Goal: Task Accomplishment & Management: Manage account settings

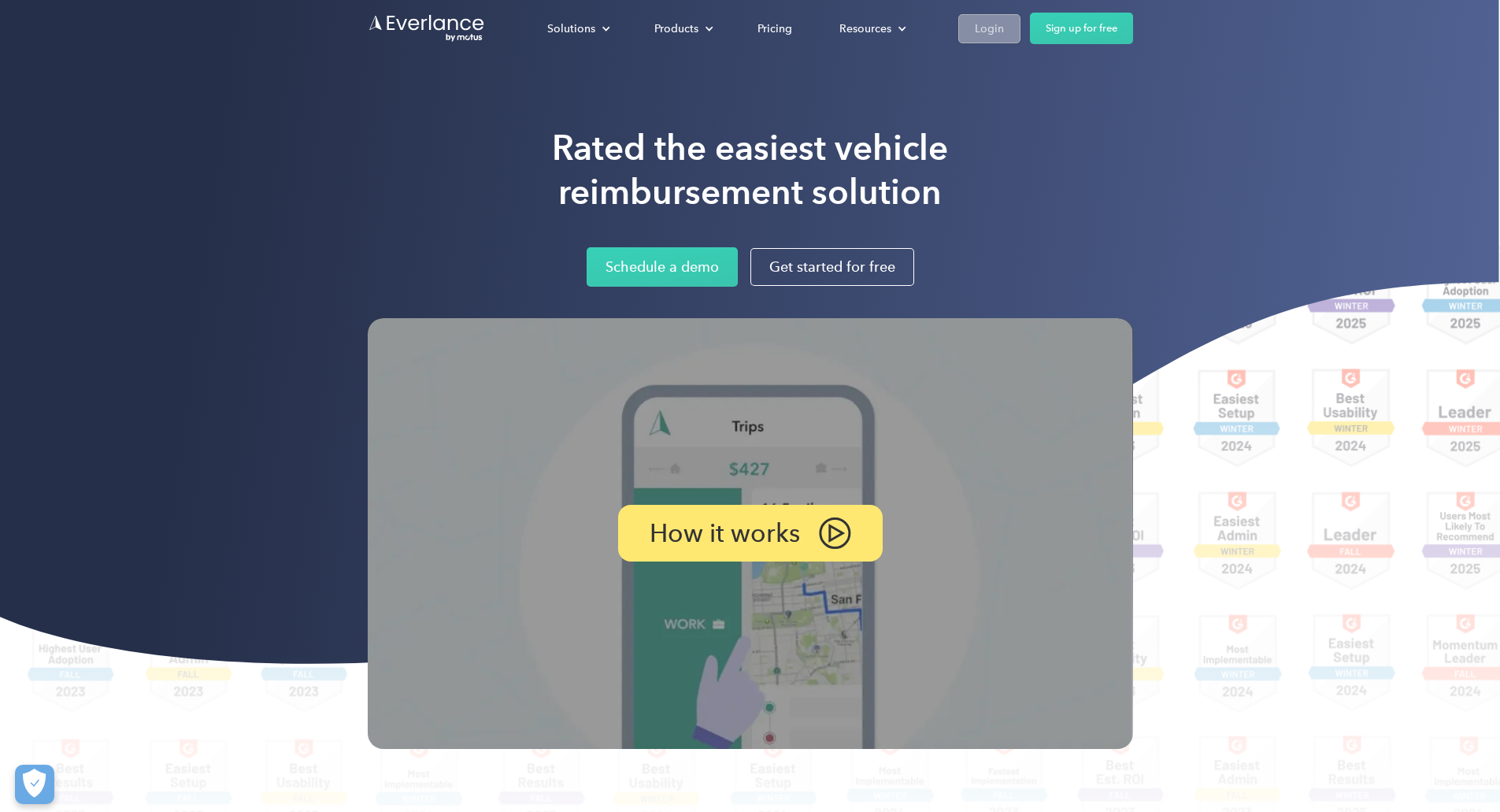
click at [1021, 28] on link "Login" at bounding box center [989, 29] width 62 height 29
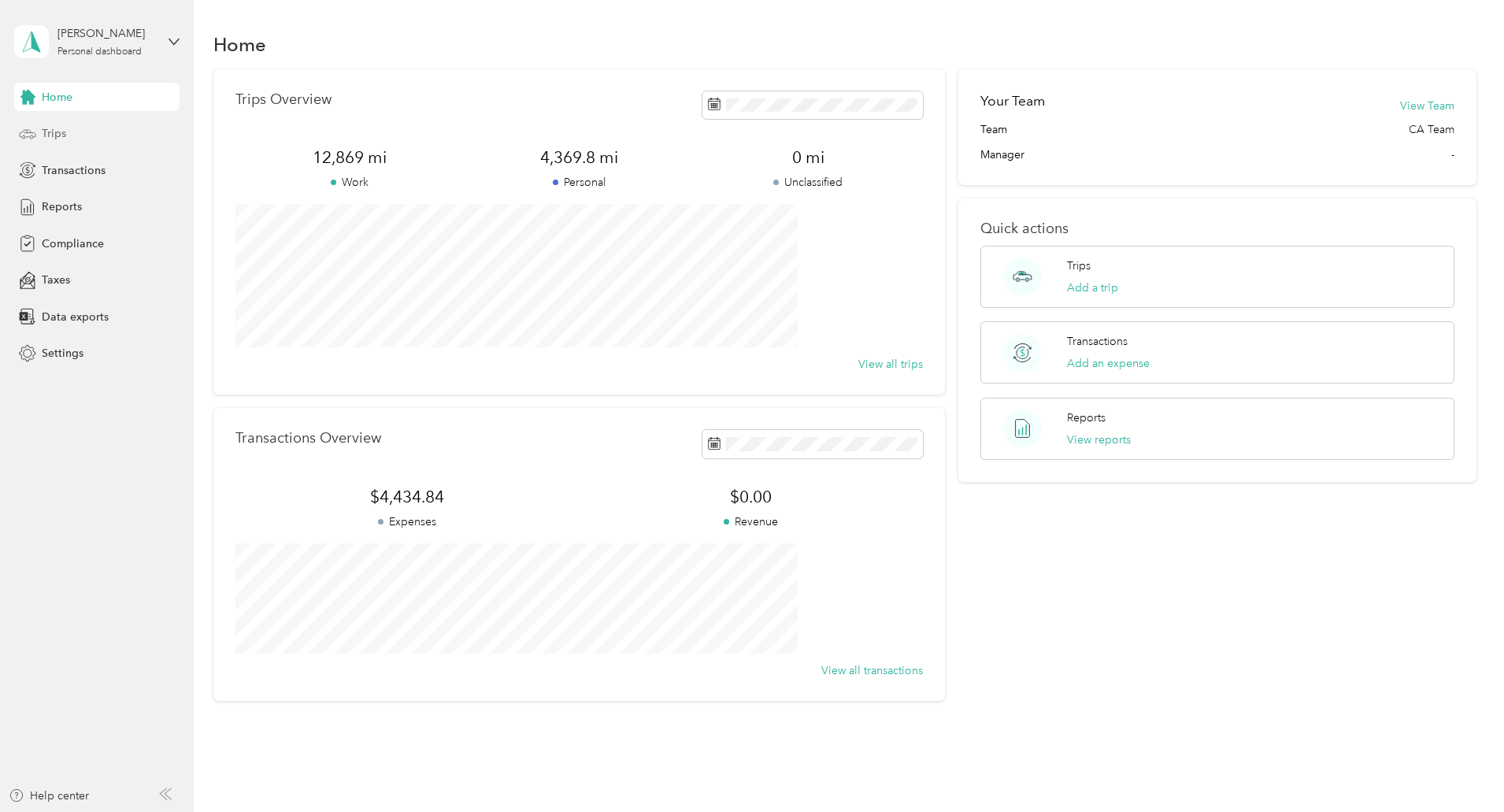
click at [80, 134] on div "Trips" at bounding box center [97, 134] width 165 height 28
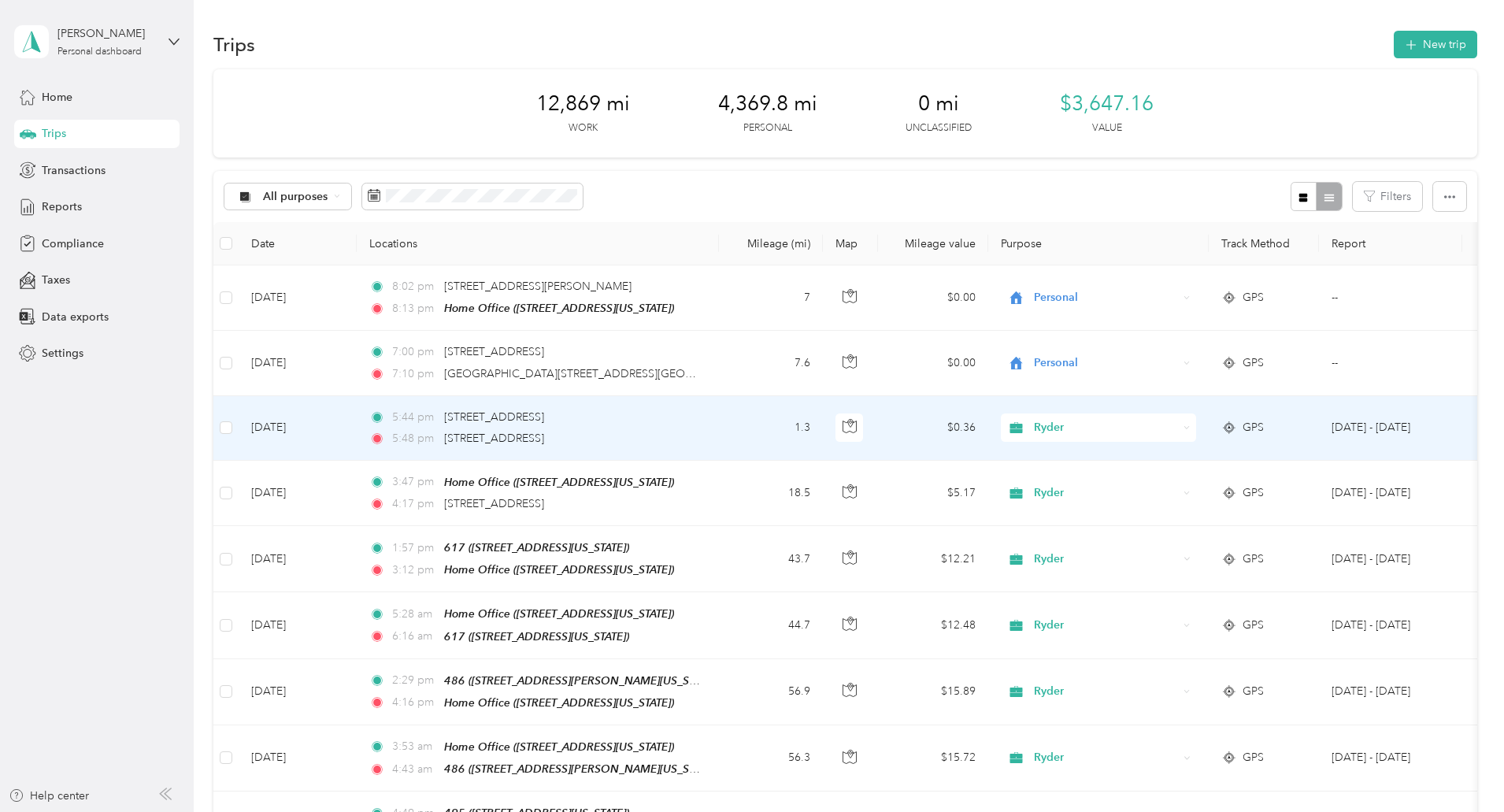
click at [1179, 424] on span "Ryder" at bounding box center [1105, 427] width 144 height 17
click at [1221, 480] on span "Personal" at bounding box center [1218, 483] width 146 height 16
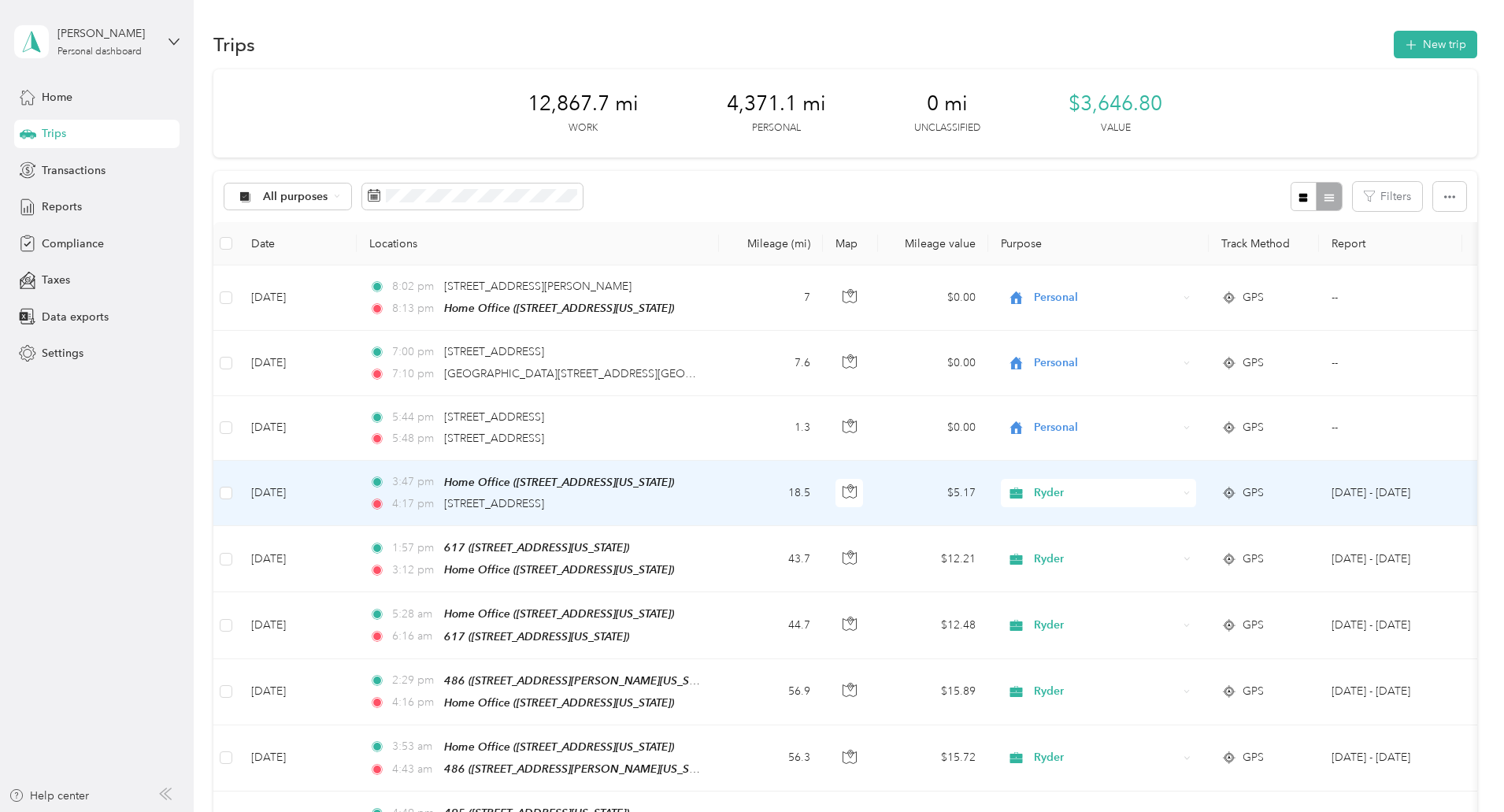
click at [1179, 487] on span "Ryder" at bounding box center [1105, 493] width 144 height 17
click at [1185, 550] on span "Personal" at bounding box center [1218, 547] width 146 height 16
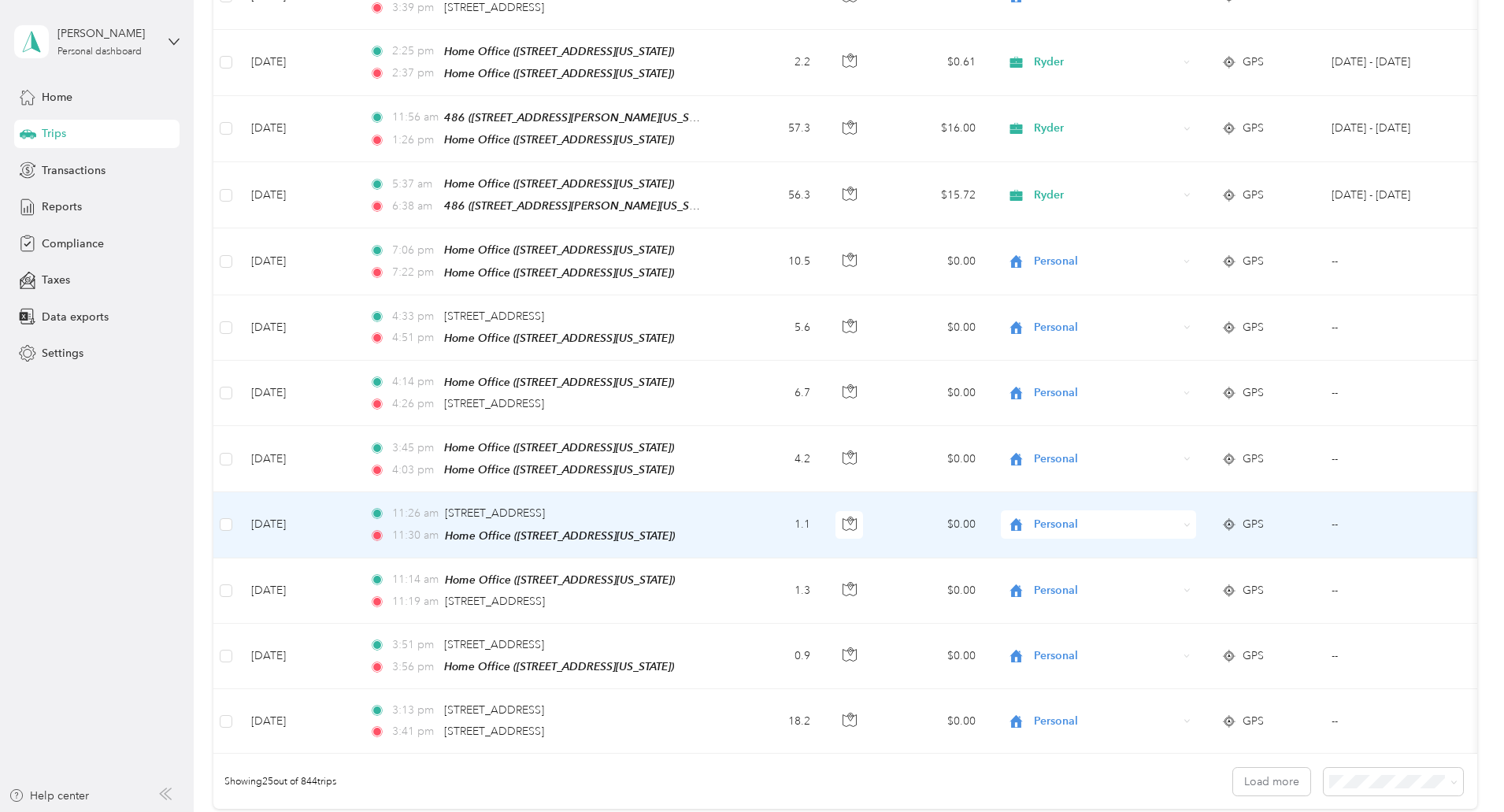
scroll to position [1260, 0]
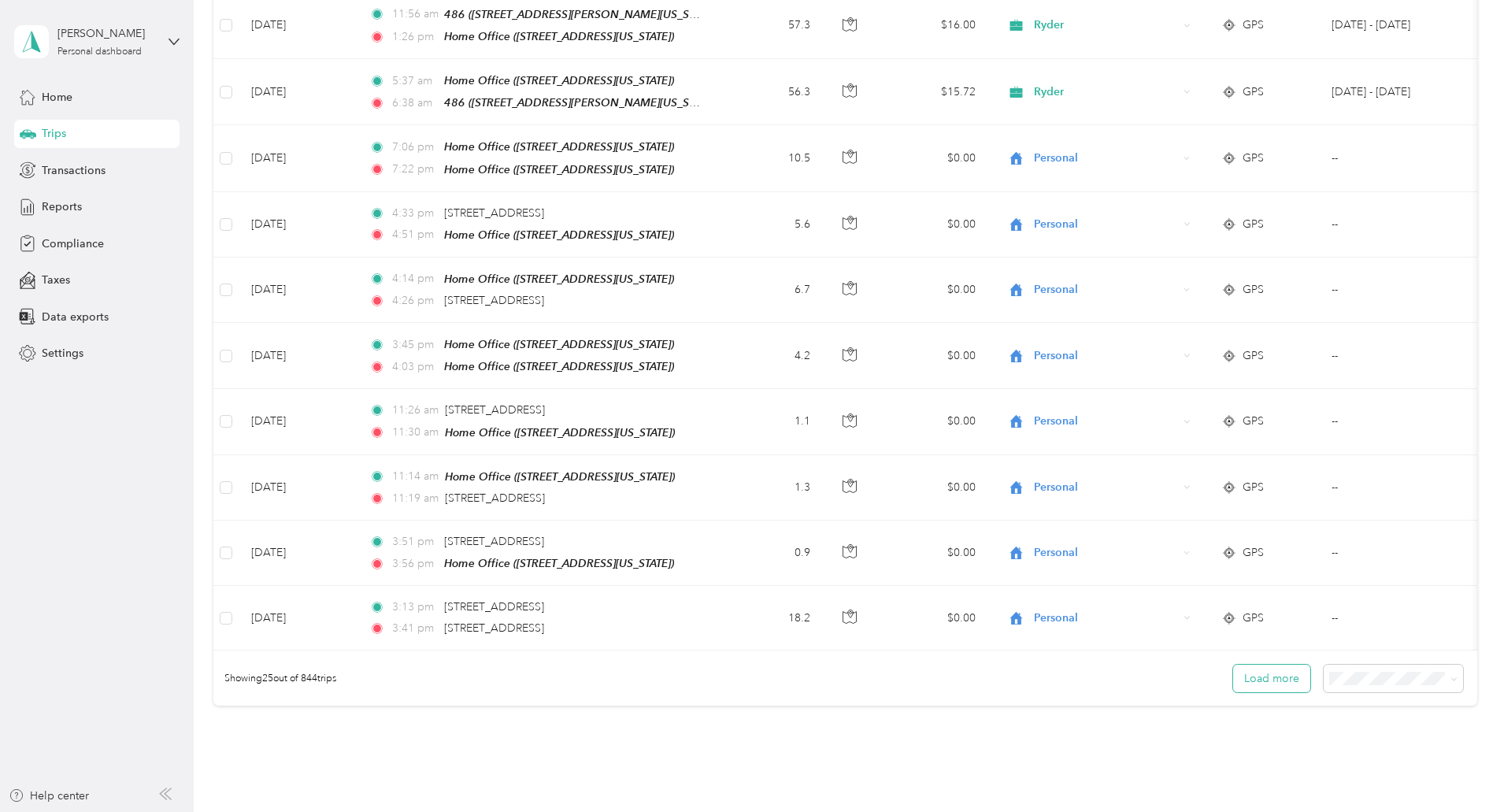
click at [1233, 677] on button "Load more" at bounding box center [1272, 678] width 77 height 27
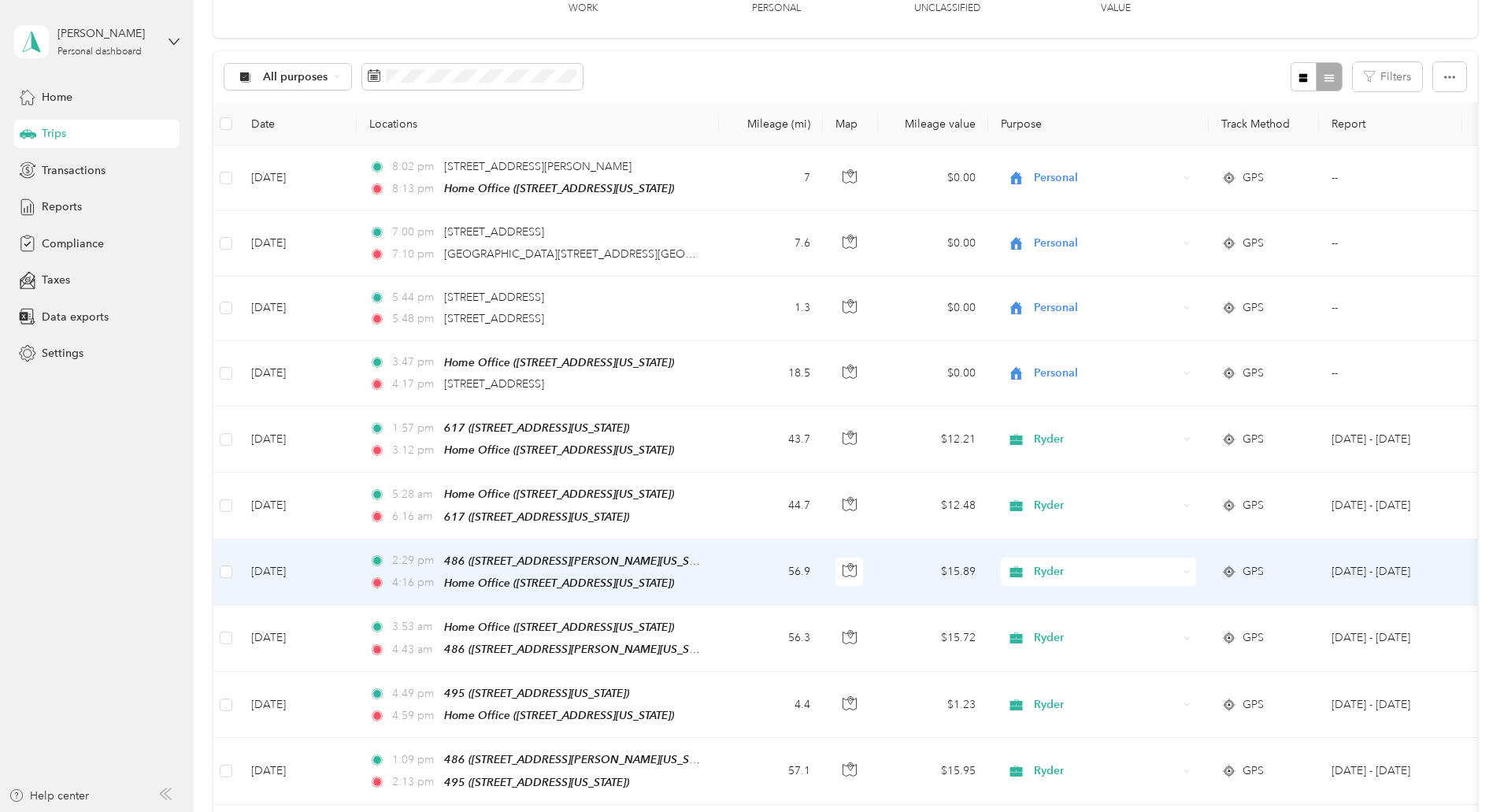
scroll to position [0, 0]
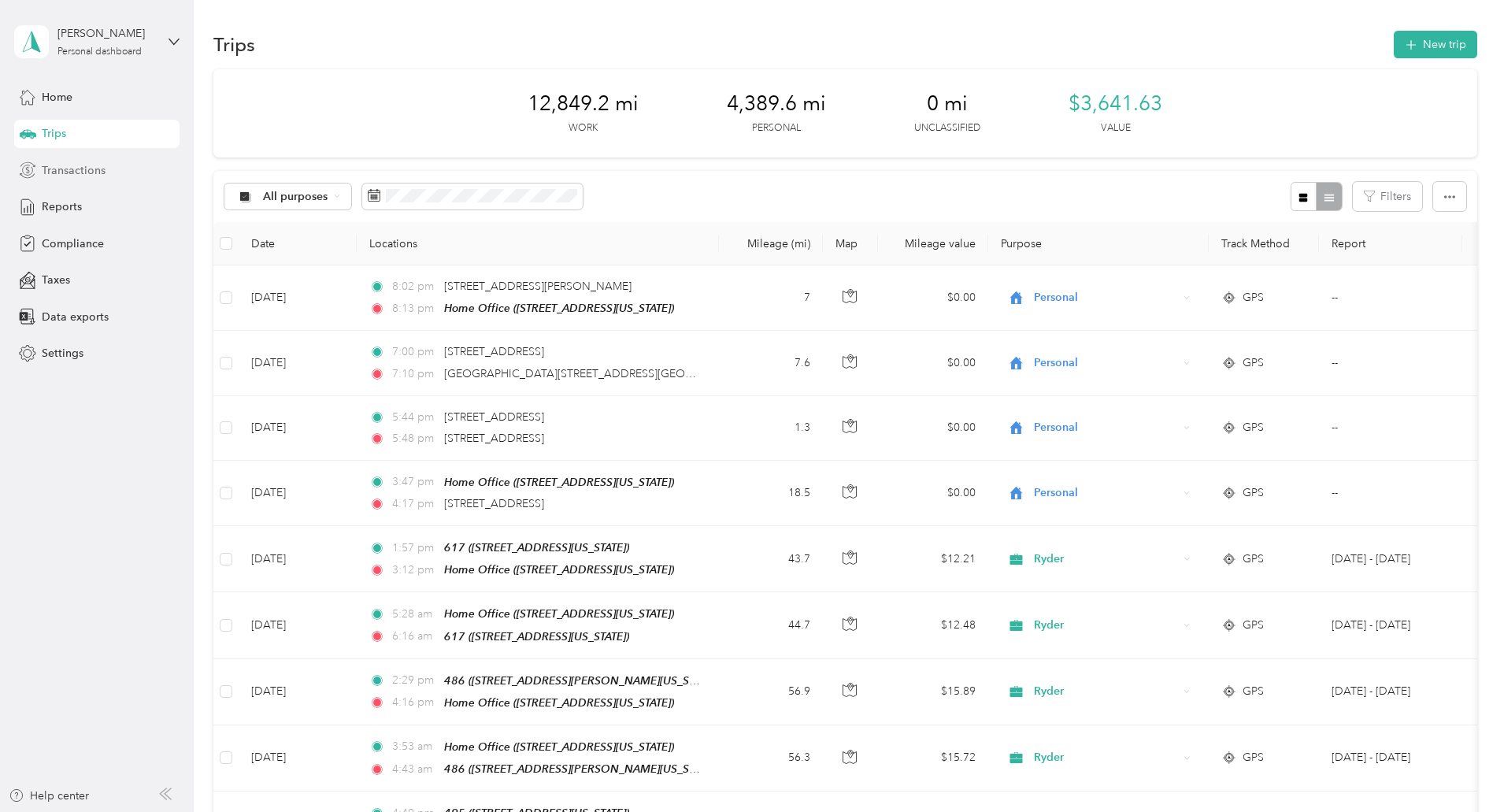
click at [88, 172] on span "Transactions" at bounding box center [73, 170] width 64 height 16
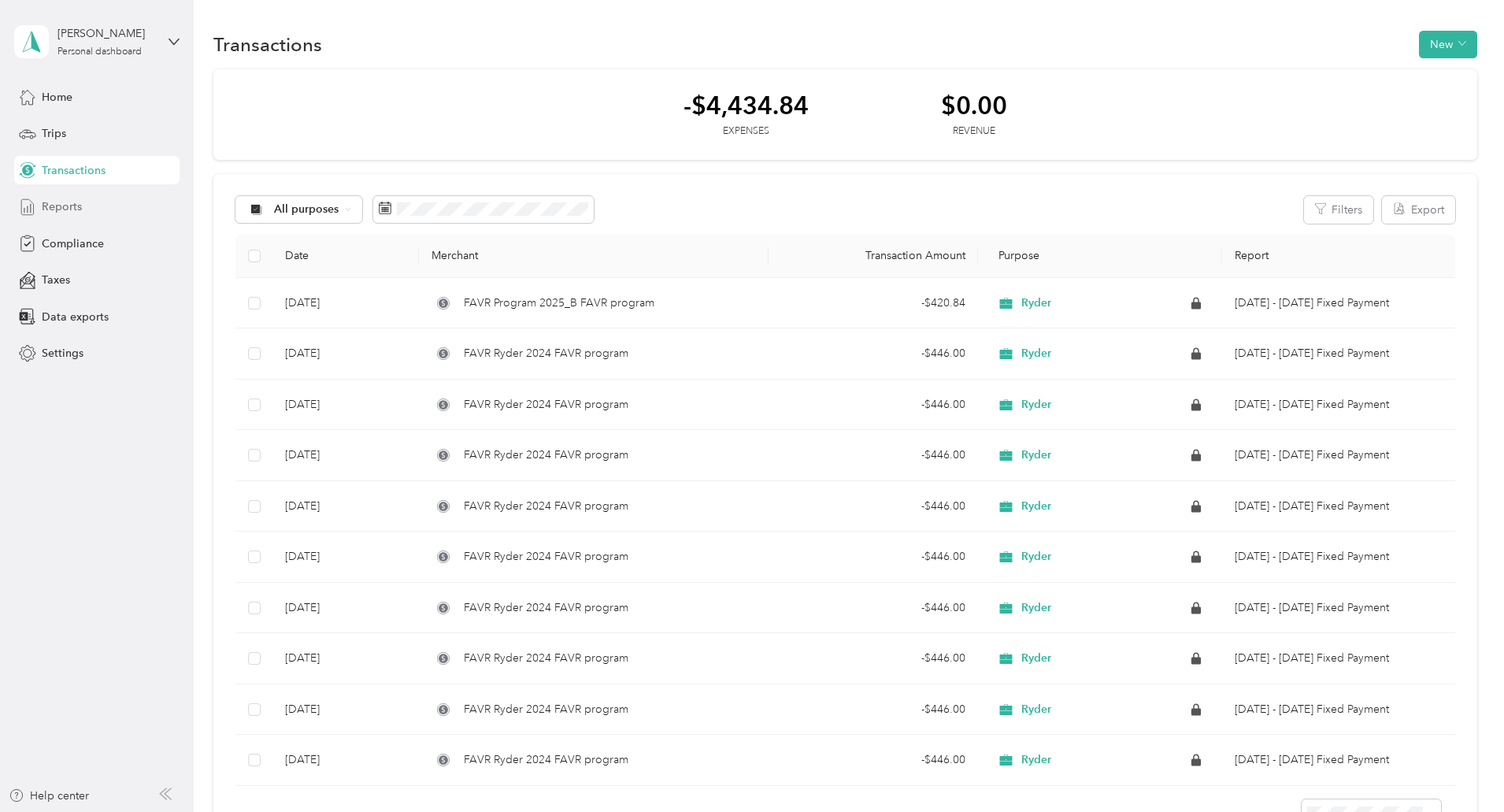
click at [94, 203] on div "Reports" at bounding box center [97, 207] width 165 height 28
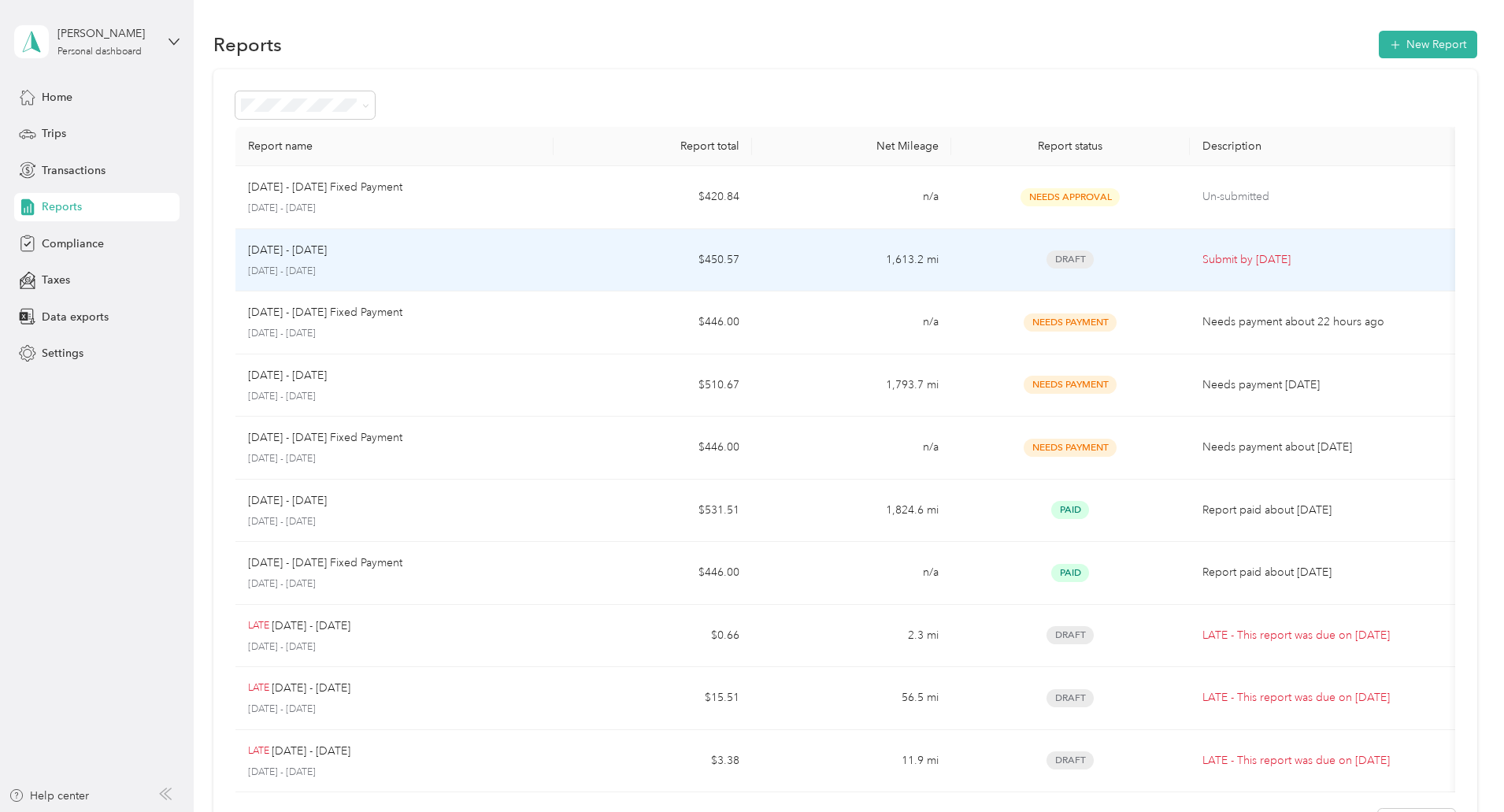
click at [1047, 263] on span "Draft" at bounding box center [1070, 259] width 47 height 18
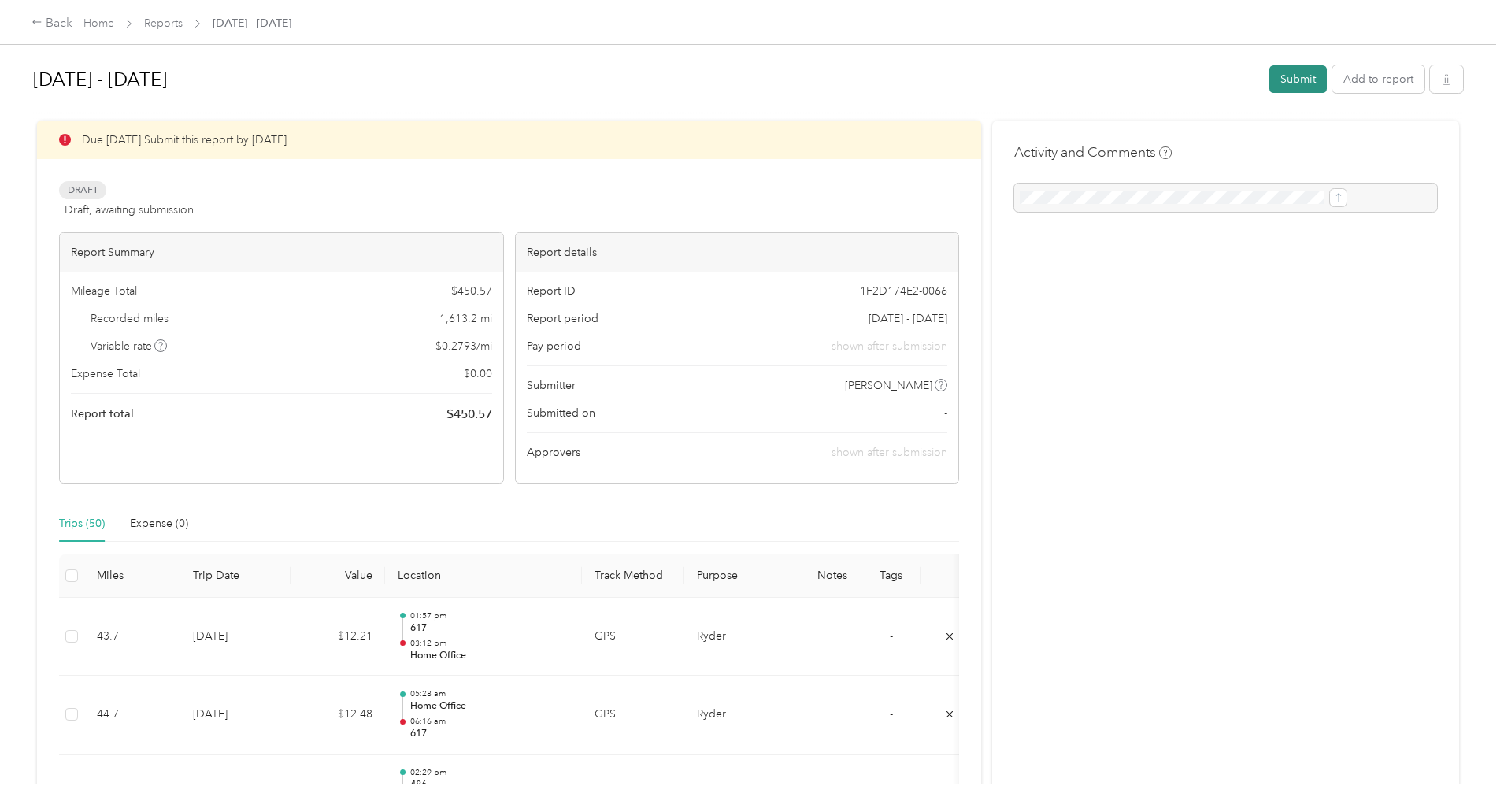
click at [1270, 83] on button "Submit" at bounding box center [1299, 79] width 58 height 27
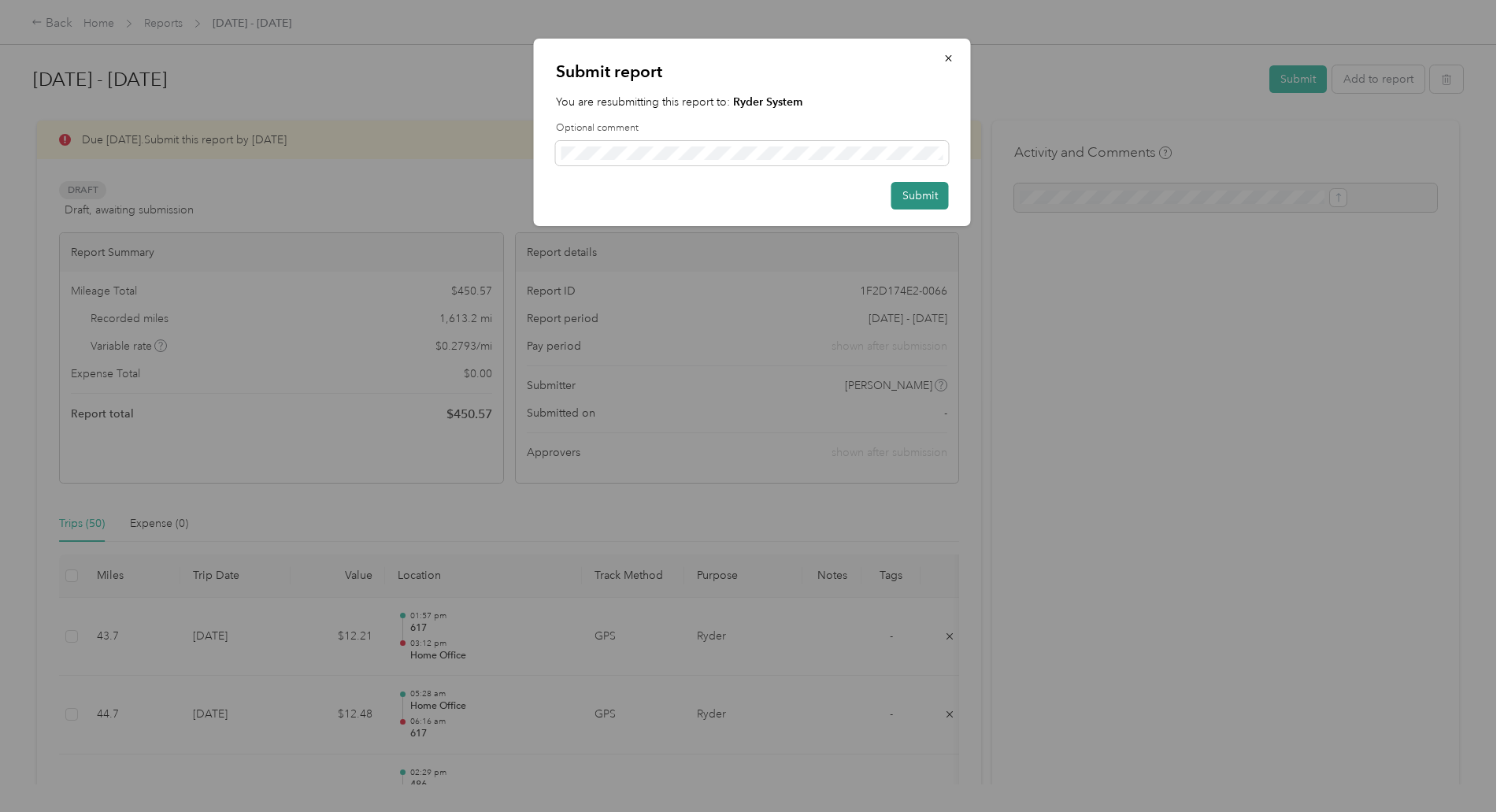
click at [902, 201] on button "Submit" at bounding box center [921, 196] width 58 height 27
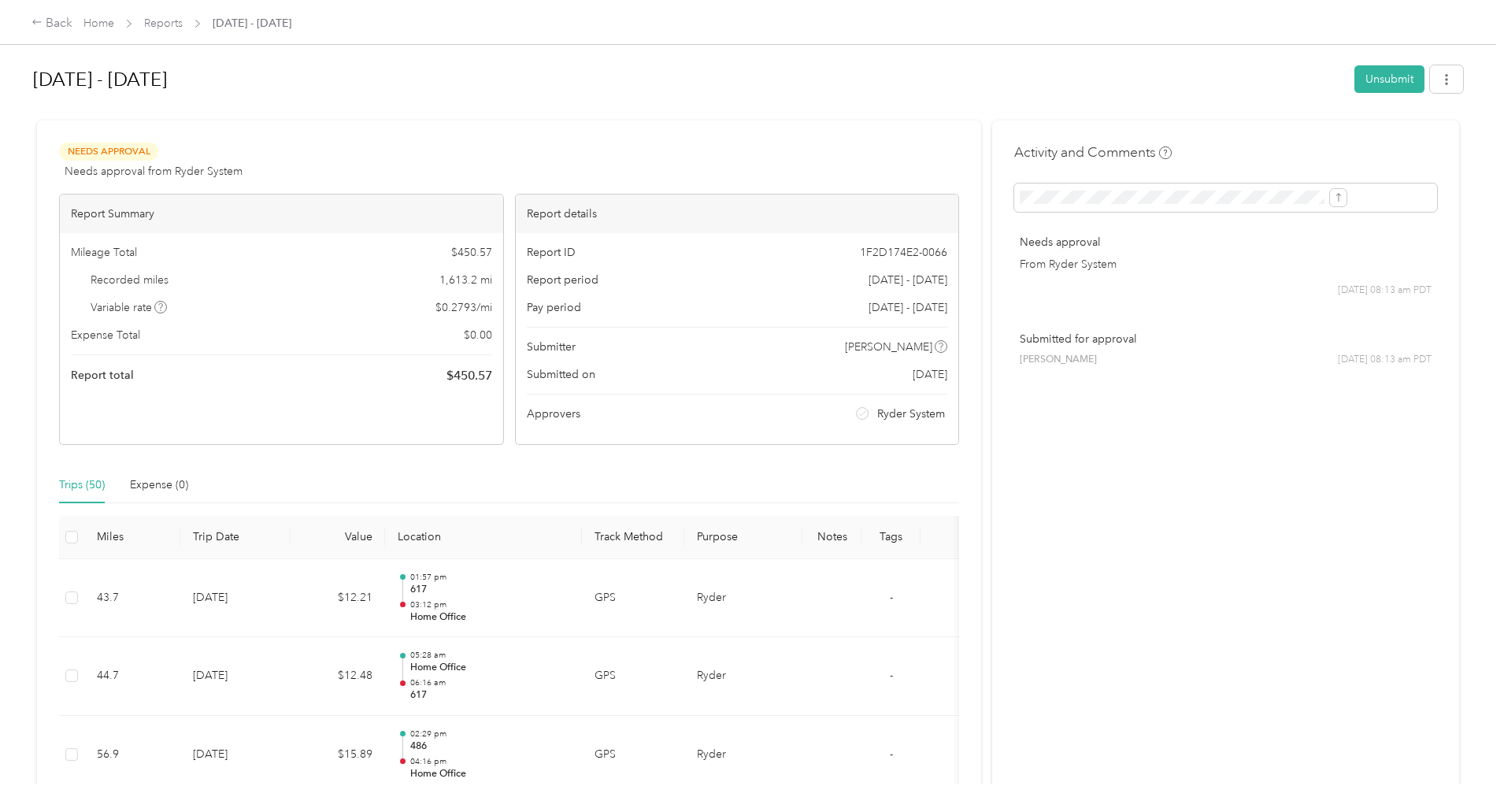
click at [114, 26] on link "Home" at bounding box center [99, 23] width 31 height 14
